Goal: Complete application form

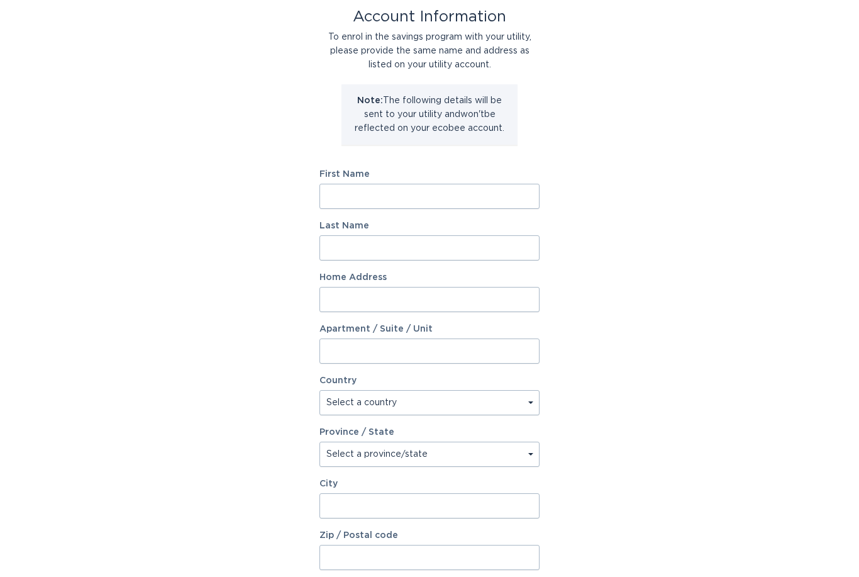
scroll to position [148, 0]
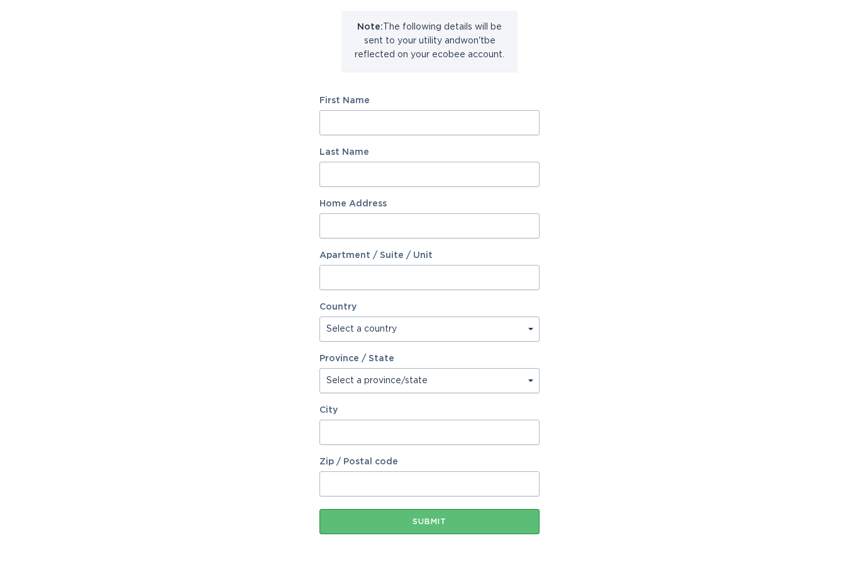
click at [428, 115] on input "First Name" at bounding box center [430, 122] width 220 height 25
type input "E"
click at [410, 170] on input "Last Name" at bounding box center [430, 174] width 220 height 25
type input "P"
click at [442, 223] on input "Home Address" at bounding box center [430, 225] width 220 height 25
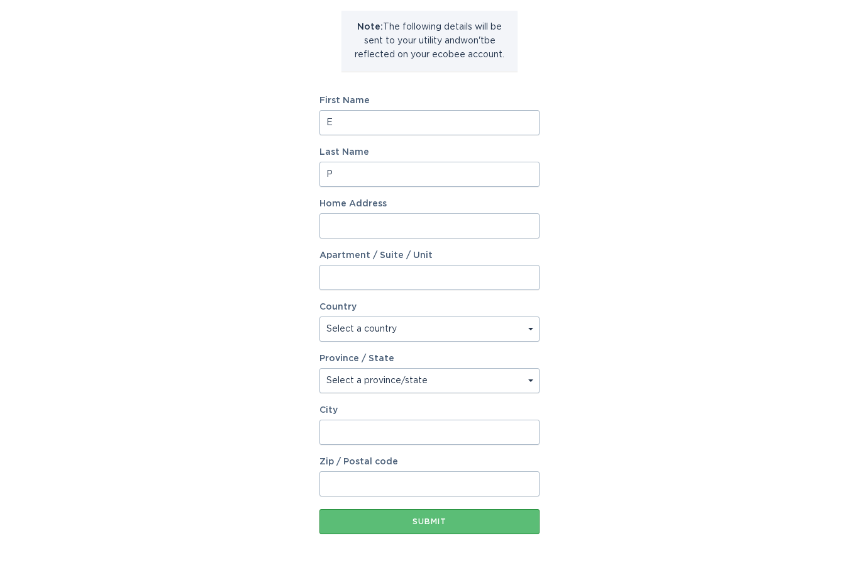
type input "1111 Biason Circle"
select select "CA"
type input "[PERSON_NAME]"
type input "L9T 8S7"
click at [520, 384] on select "Select a province/state [GEOGRAPHIC_DATA] [GEOGRAPHIC_DATA] [GEOGRAPHIC_DATA] […" at bounding box center [430, 380] width 220 height 25
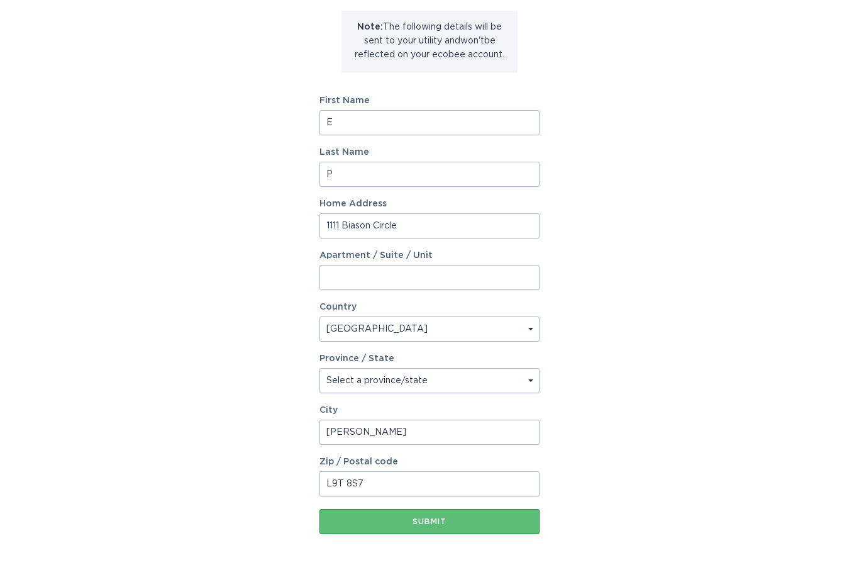
select select "ON"
click at [452, 518] on div "Submit" at bounding box center [430, 522] width 208 height 8
